Goal: Information Seeking & Learning: Find specific fact

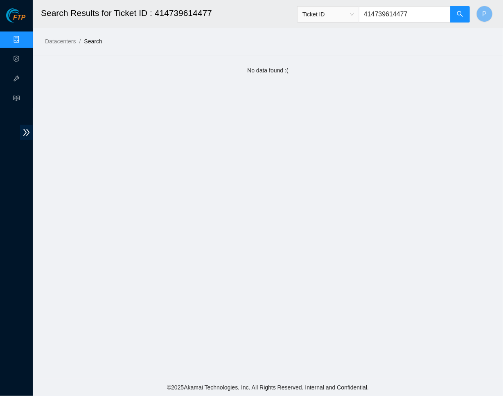
click at [24, 43] on link "Data Centers" at bounding box center [41, 39] width 34 height 7
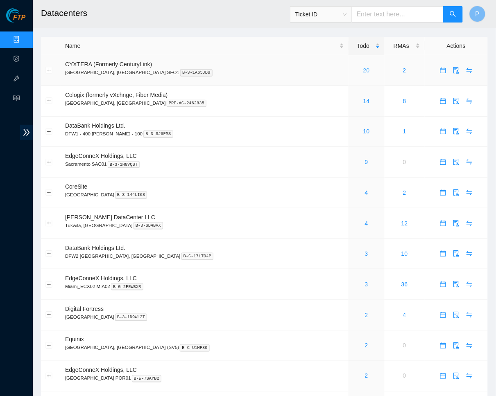
click at [363, 68] on link "20" at bounding box center [366, 70] width 7 height 7
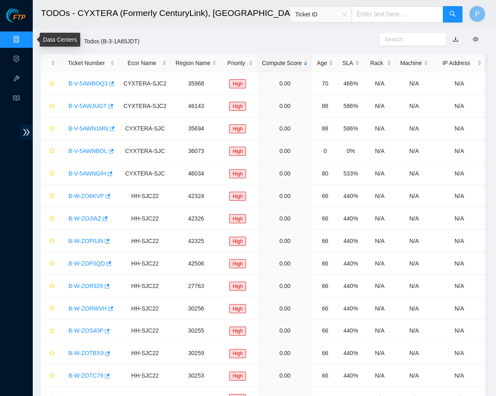
click at [24, 37] on link "Data Centers" at bounding box center [41, 39] width 34 height 7
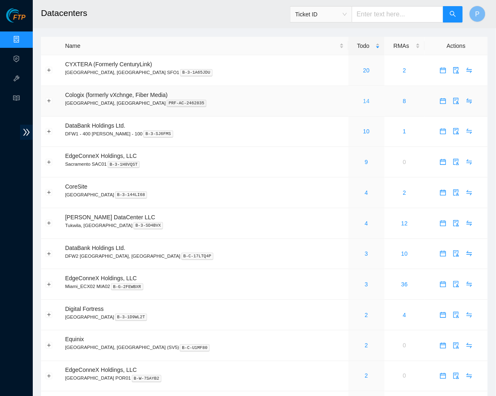
click at [363, 100] on link "14" at bounding box center [366, 101] width 7 height 7
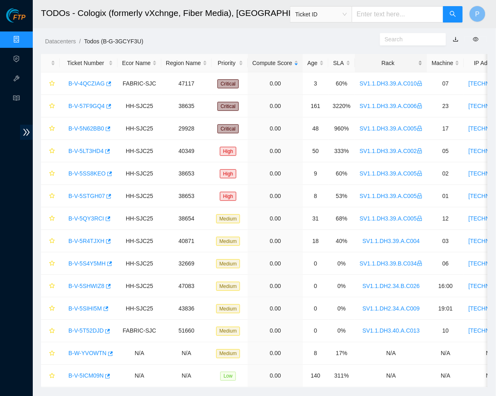
click at [407, 63] on div "Rack" at bounding box center [390, 63] width 63 height 9
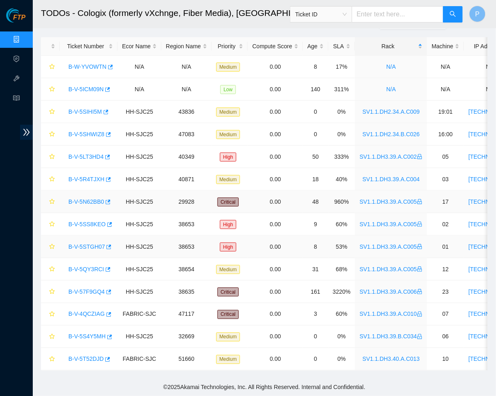
scroll to position [23, 0]
click at [88, 288] on link "B-V-57F9GQ4" at bounding box center [86, 291] width 36 height 7
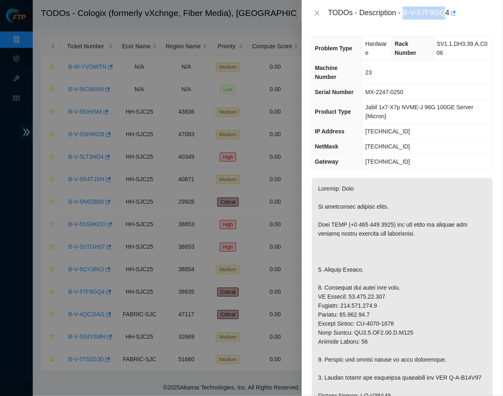
drag, startPoint x: 408, startPoint y: 10, endPoint x: 453, endPoint y: 12, distance: 45.5
click at [453, 12] on div "TODOs - Description - B-V-57F9GQ4" at bounding box center [410, 13] width 165 height 13
click at [423, 10] on div "TODOs - Description - B-V-57F9GQ4" at bounding box center [410, 13] width 165 height 13
drag, startPoint x: 407, startPoint y: 10, endPoint x: 454, endPoint y: 12, distance: 47.5
click at [454, 12] on div "TODOs - Description - B-V-57F9GQ4" at bounding box center [410, 13] width 165 height 13
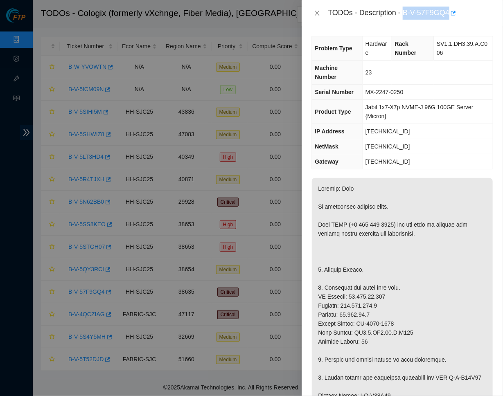
copy div "B-V-57F9GQ4"
click at [348, 79] on th "Machine Number" at bounding box center [337, 73] width 50 height 24
click at [319, 13] on icon "close" at bounding box center [317, 13] width 7 height 7
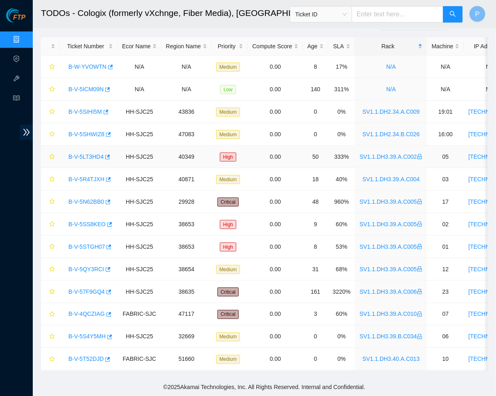
click at [92, 153] on link "B-V-5LT3HD4" at bounding box center [85, 156] width 35 height 7
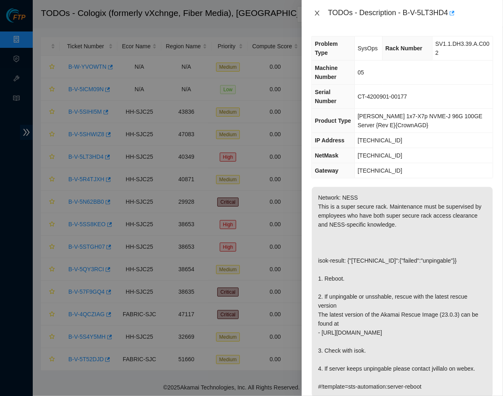
click at [318, 12] on icon "close" at bounding box center [317, 13] width 7 height 7
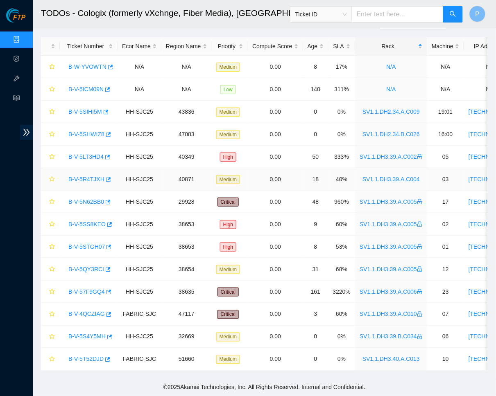
click at [92, 176] on link "B-V-5R4TJXH" at bounding box center [86, 179] width 36 height 7
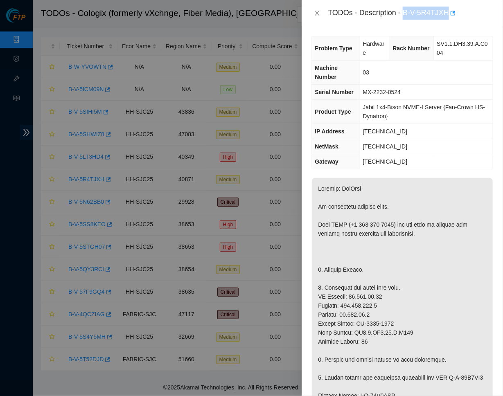
drag, startPoint x: 407, startPoint y: 10, endPoint x: 453, endPoint y: 9, distance: 46.2
click at [453, 9] on div "TODOs - Description - B-V-5R4TJXH" at bounding box center [410, 13] width 165 height 13
copy div "B-V-5R4TJXH"
click at [419, 135] on td "[TECHNICAL_ID]" at bounding box center [426, 131] width 133 height 15
click at [318, 13] on icon "close" at bounding box center [317, 13] width 7 height 7
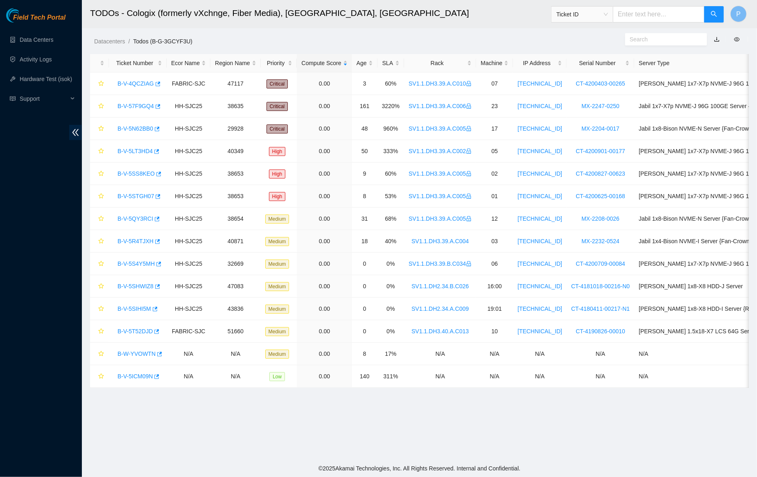
drag, startPoint x: 165, startPoint y: 438, endPoint x: 642, endPoint y: 16, distance: 637.1
click at [642, 16] on input "text" at bounding box center [659, 14] width 92 height 16
paste input "B-V-5TR3GXM"
type input "B-V-5TR3GXM"
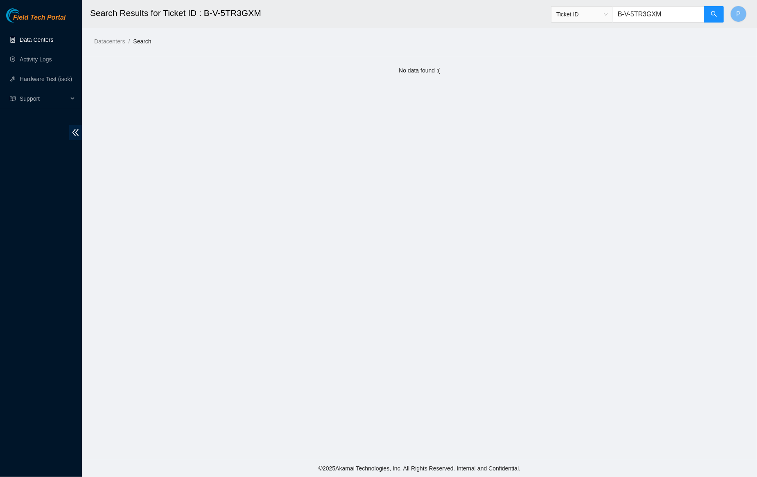
click at [45, 37] on link "Data Centers" at bounding box center [37, 39] width 34 height 7
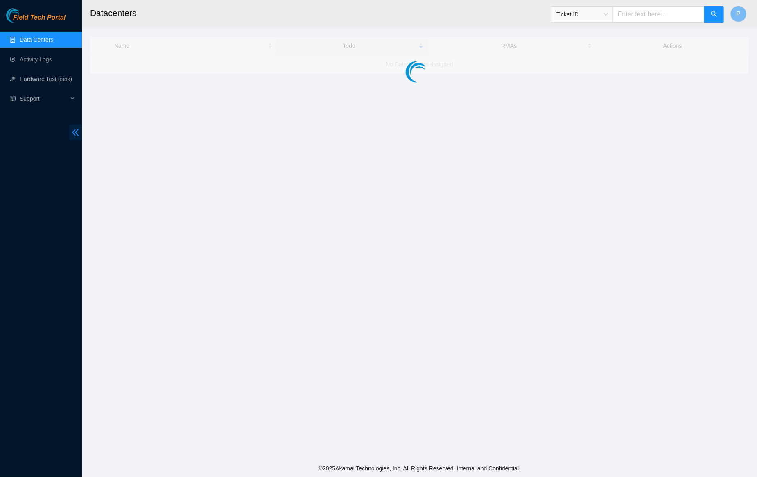
click at [71, 130] on icon "double-left" at bounding box center [75, 132] width 9 height 9
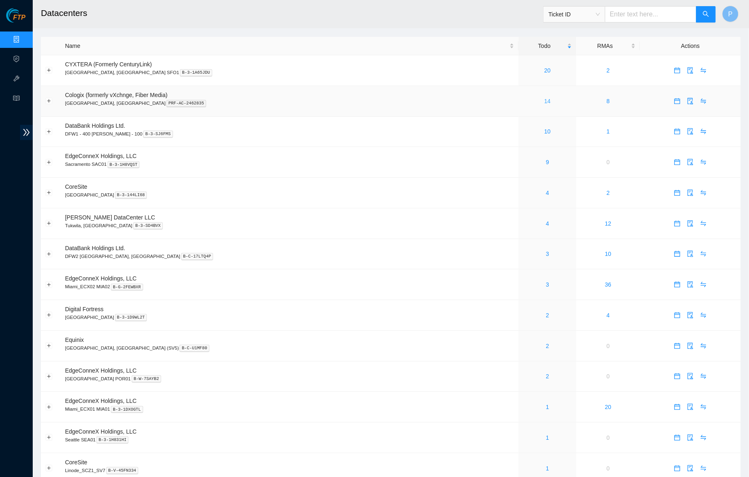
click at [545, 101] on link "14" at bounding box center [548, 101] width 7 height 7
